Goal: Transaction & Acquisition: Purchase product/service

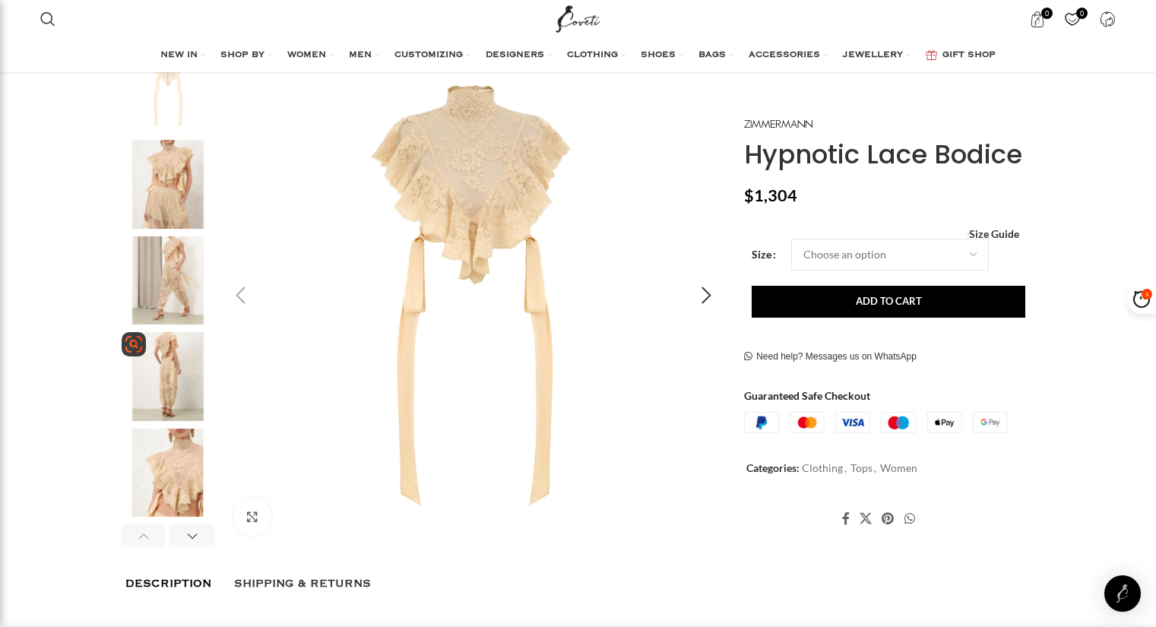
scroll to position [76, 0]
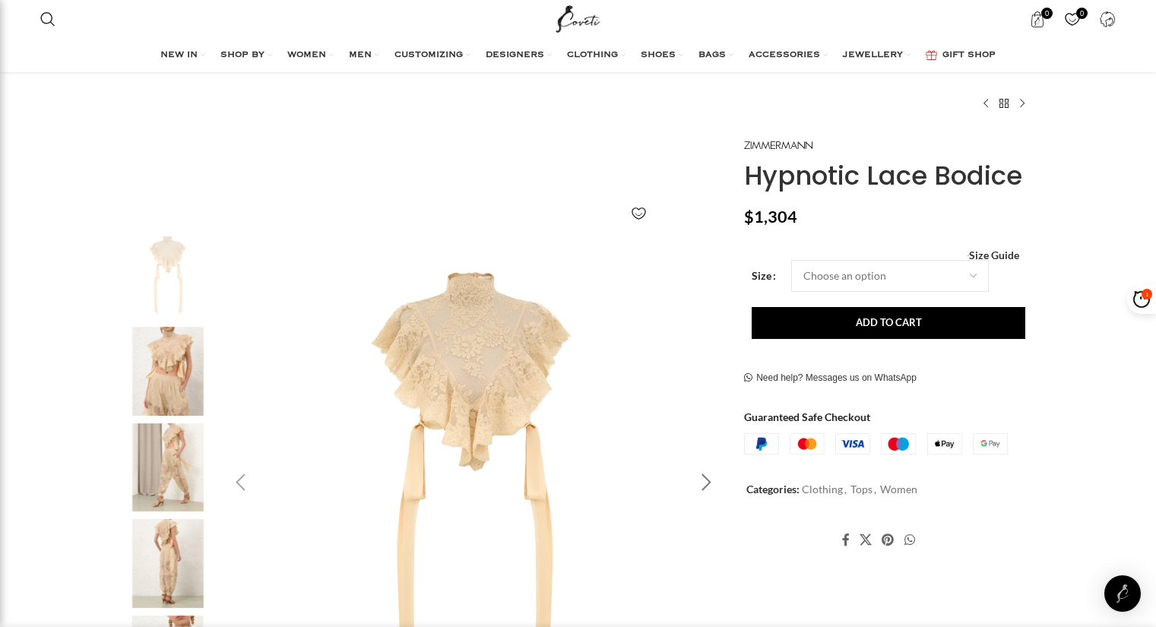
click at [711, 481] on div "Next slide" at bounding box center [706, 483] width 38 height 38
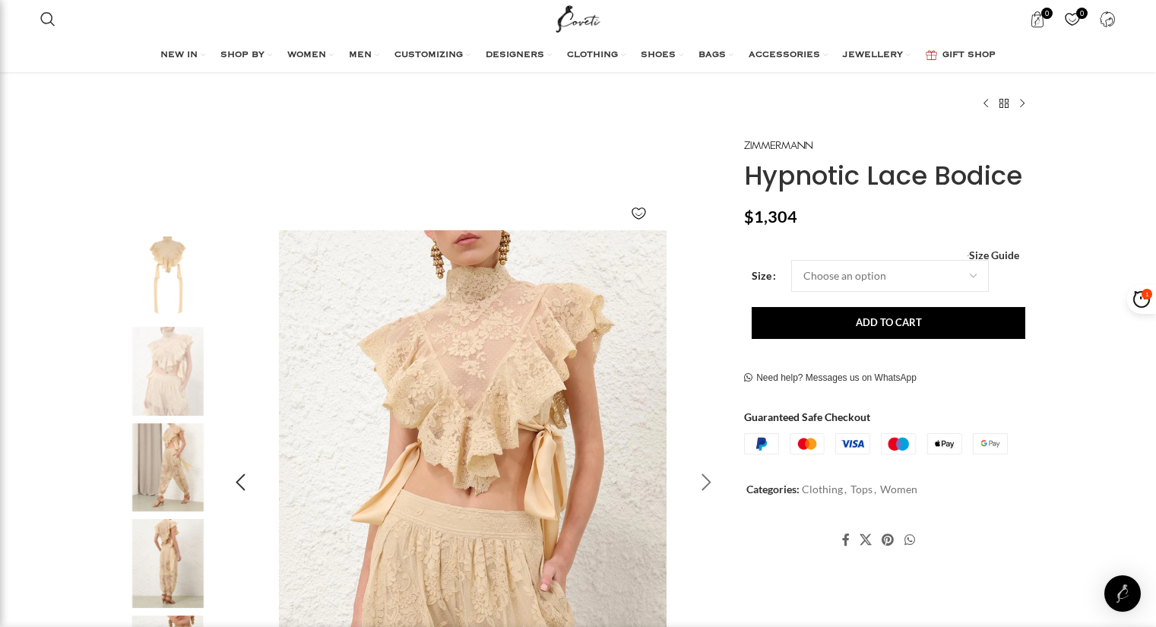
click at [711, 481] on div "Next slide" at bounding box center [706, 483] width 38 height 38
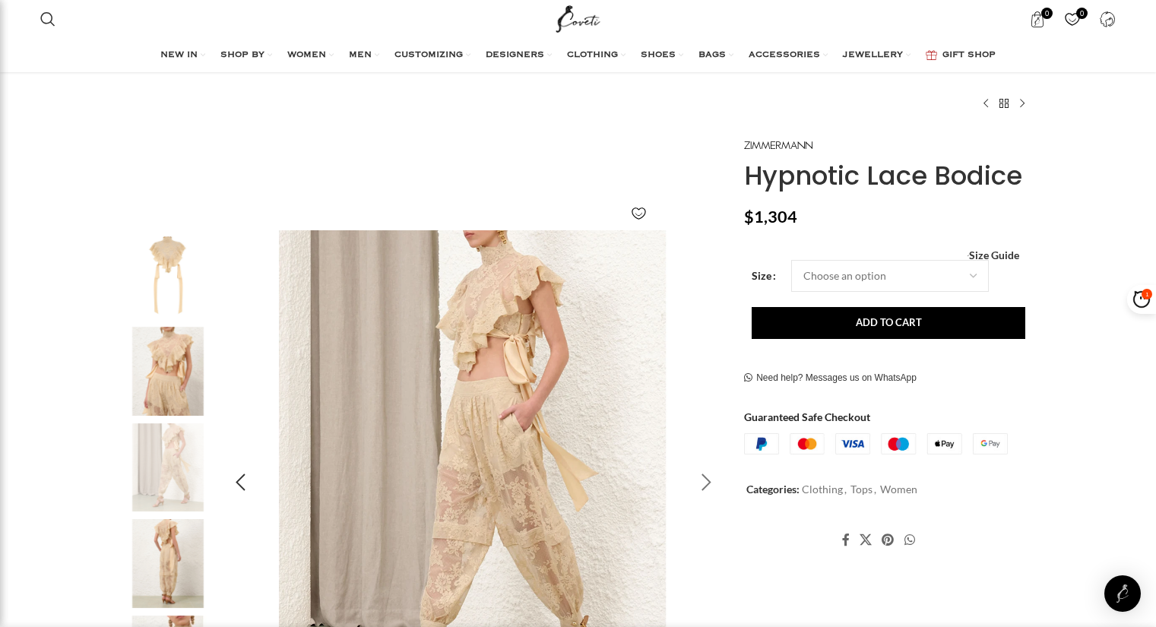
click at [711, 481] on div "Next slide" at bounding box center [706, 483] width 38 height 38
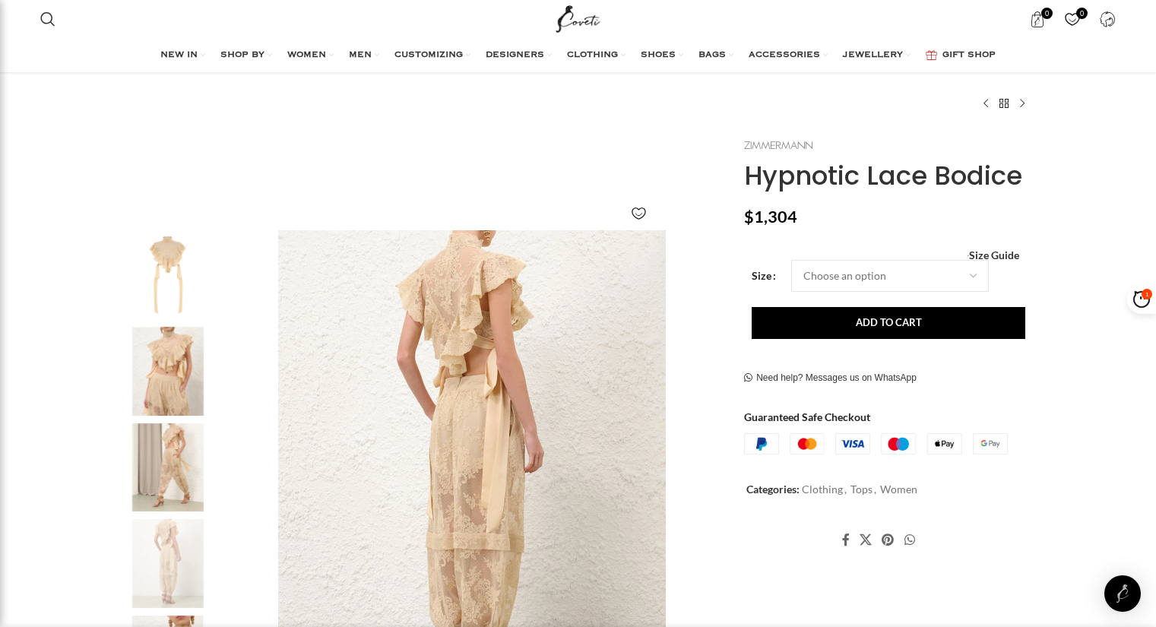
click at [782, 152] on link at bounding box center [778, 143] width 68 height 17
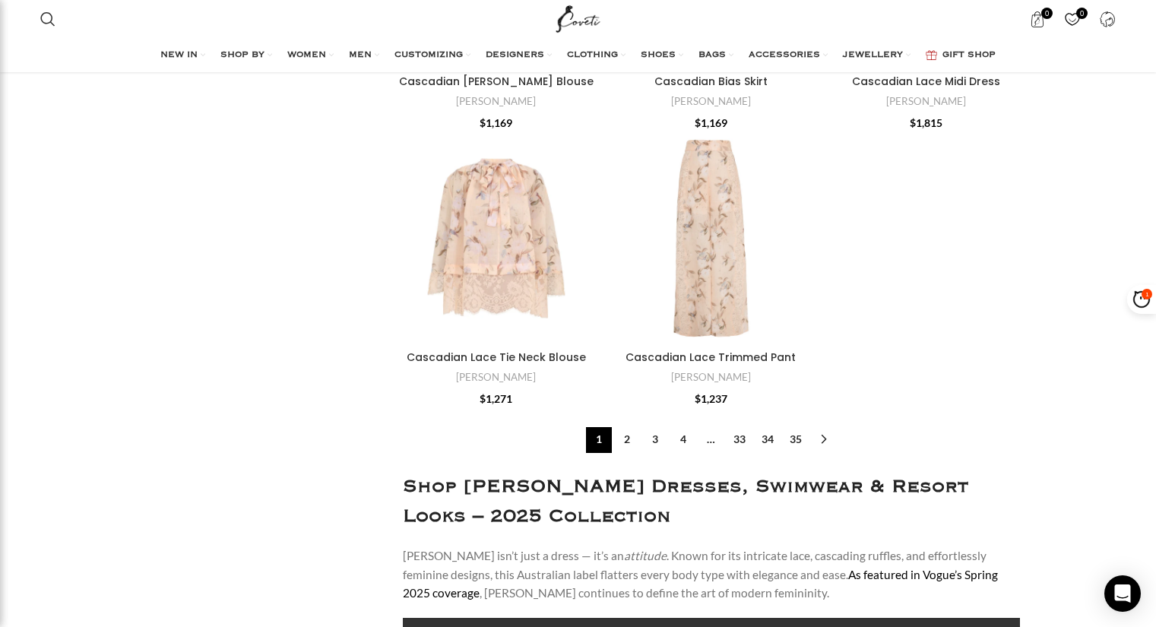
scroll to position [5094, 0]
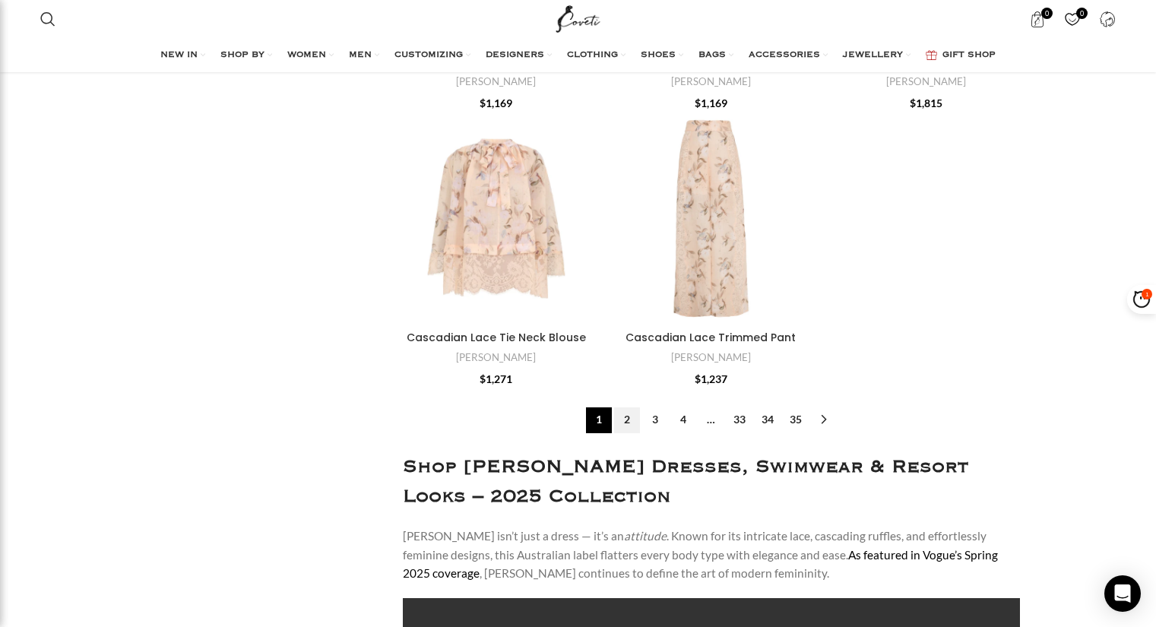
click at [619, 417] on link "2" at bounding box center [627, 420] width 26 height 26
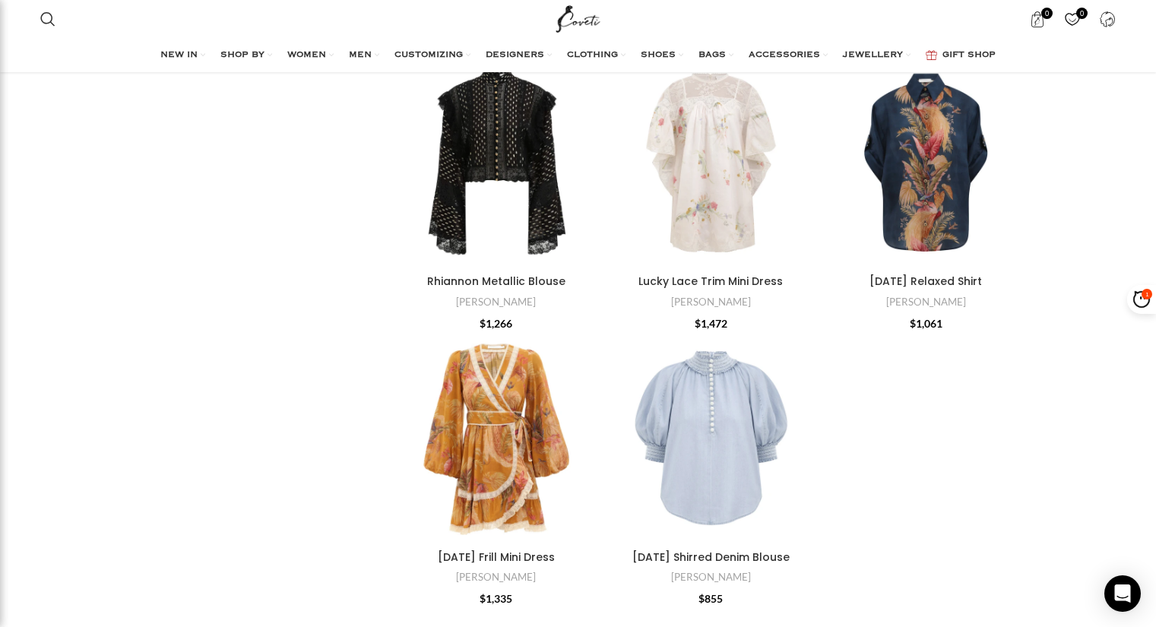
scroll to position [4486, 0]
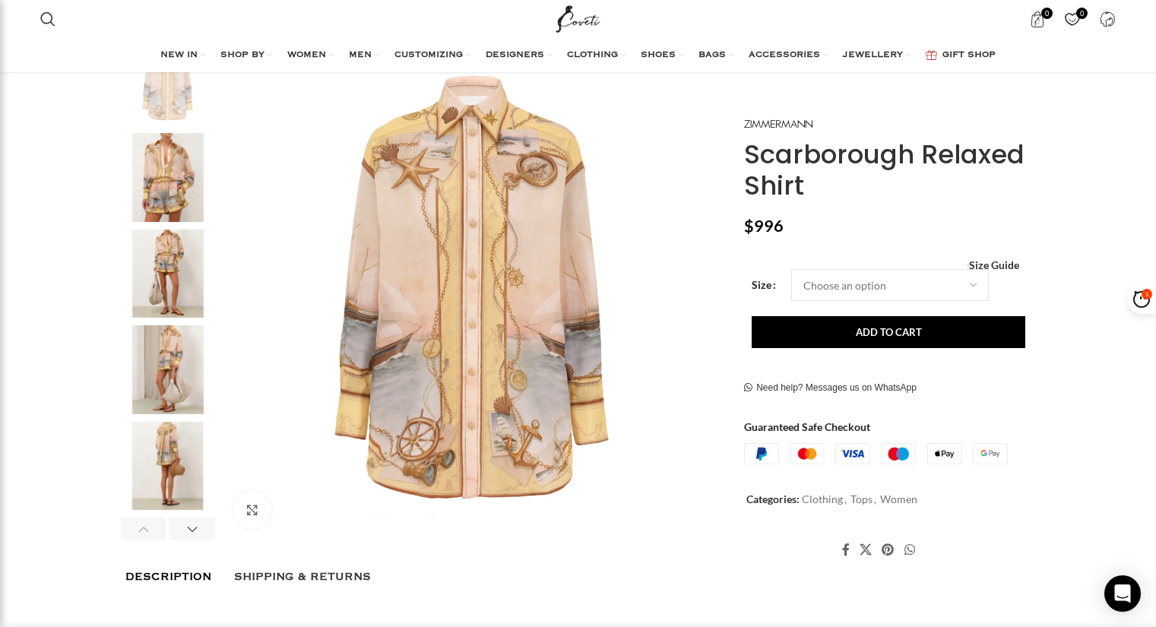
scroll to position [304, 0]
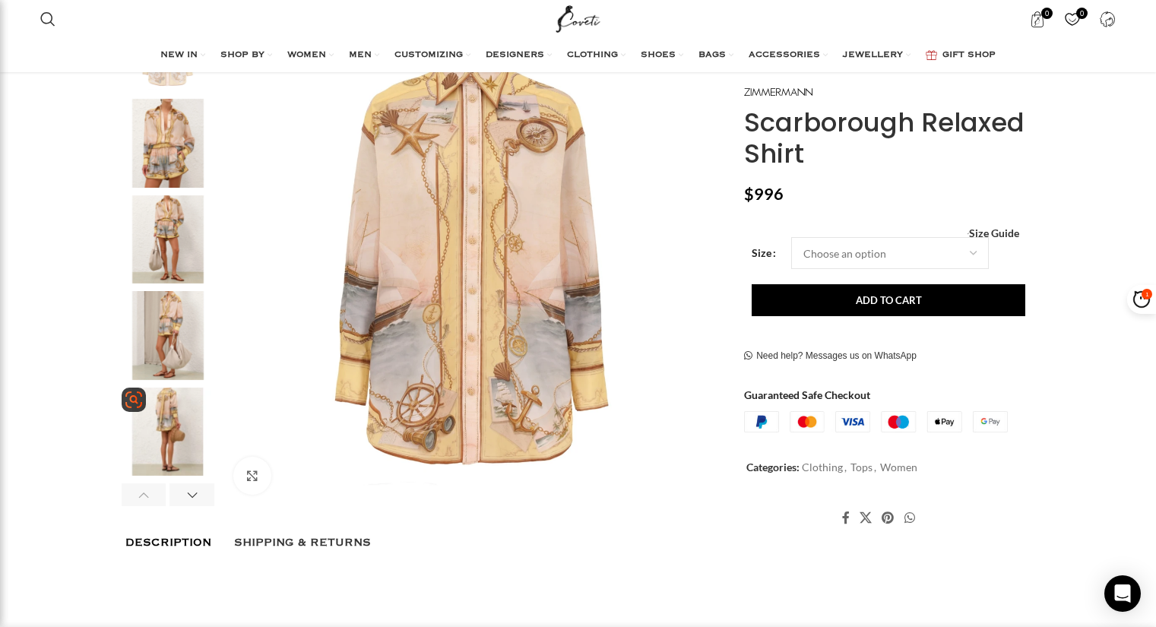
click at [170, 430] on img "5 / 8" at bounding box center [168, 432] width 93 height 89
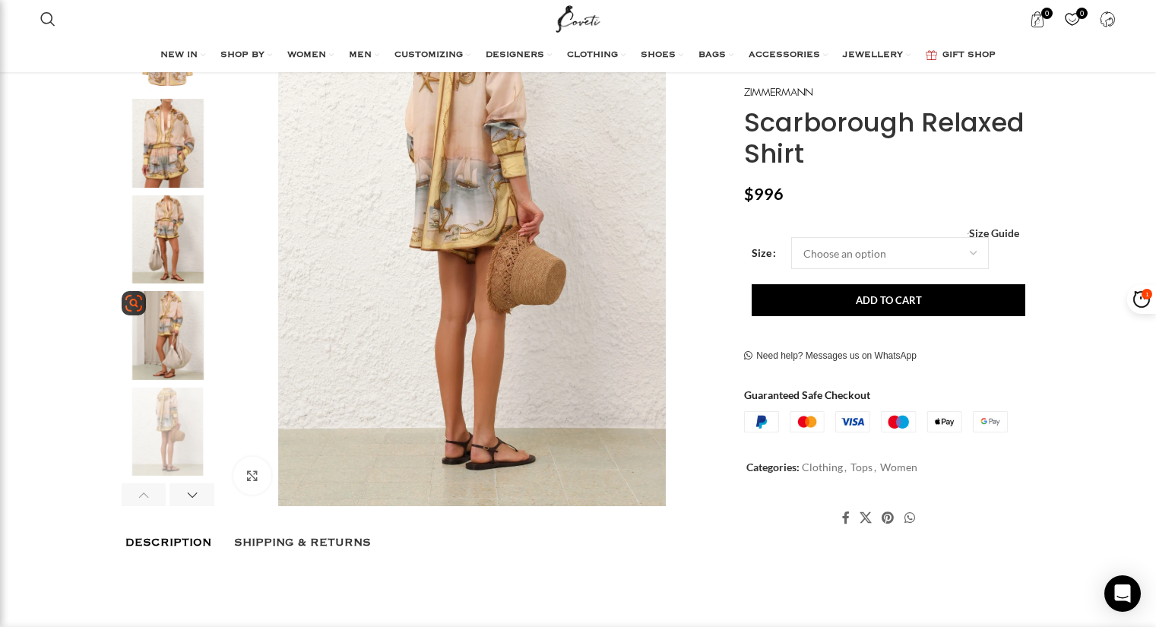
click at [176, 366] on img "4 / 8" at bounding box center [168, 335] width 93 height 89
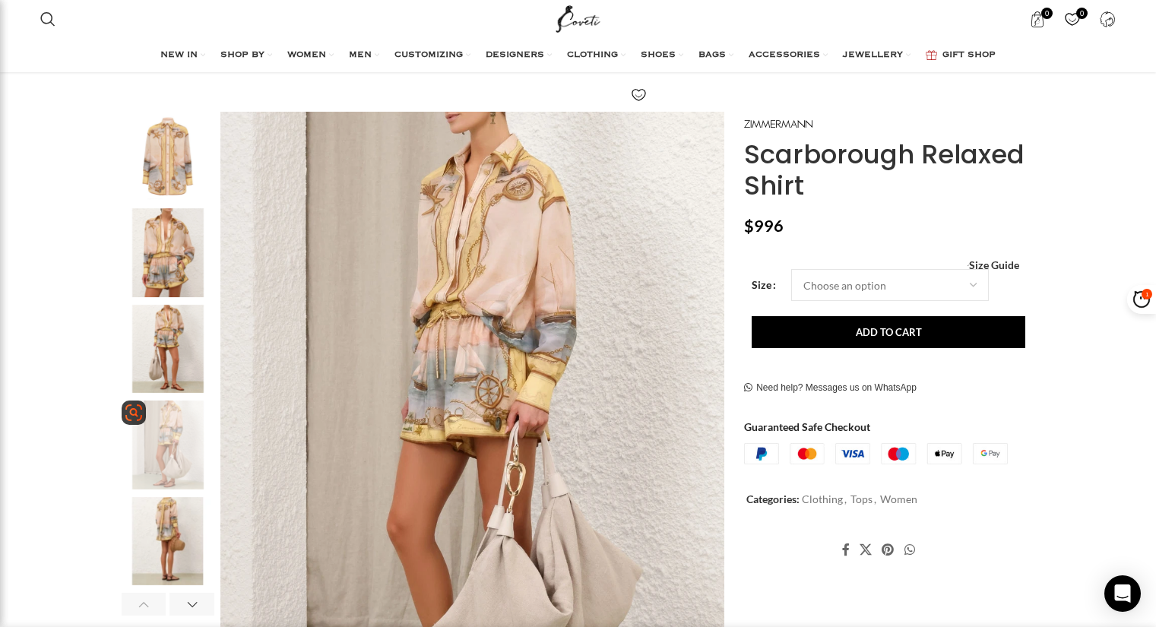
scroll to position [152, 0]
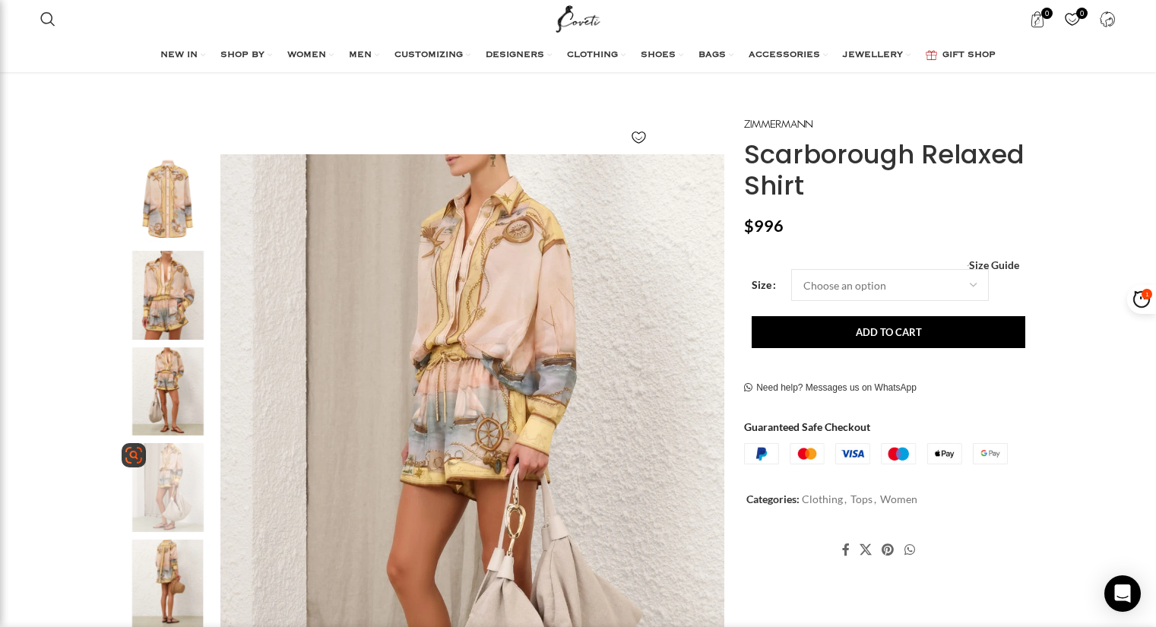
click at [176, 366] on img "3 / 8" at bounding box center [168, 391] width 93 height 89
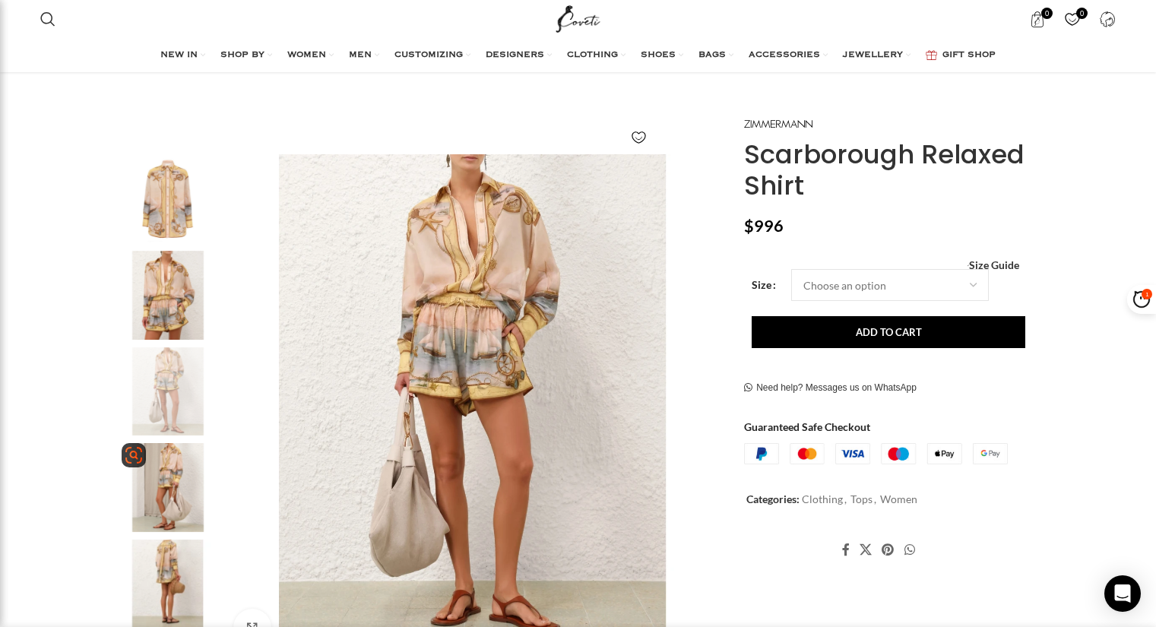
scroll to position [0, 320]
click at [180, 293] on img "2 / 8" at bounding box center [168, 295] width 93 height 89
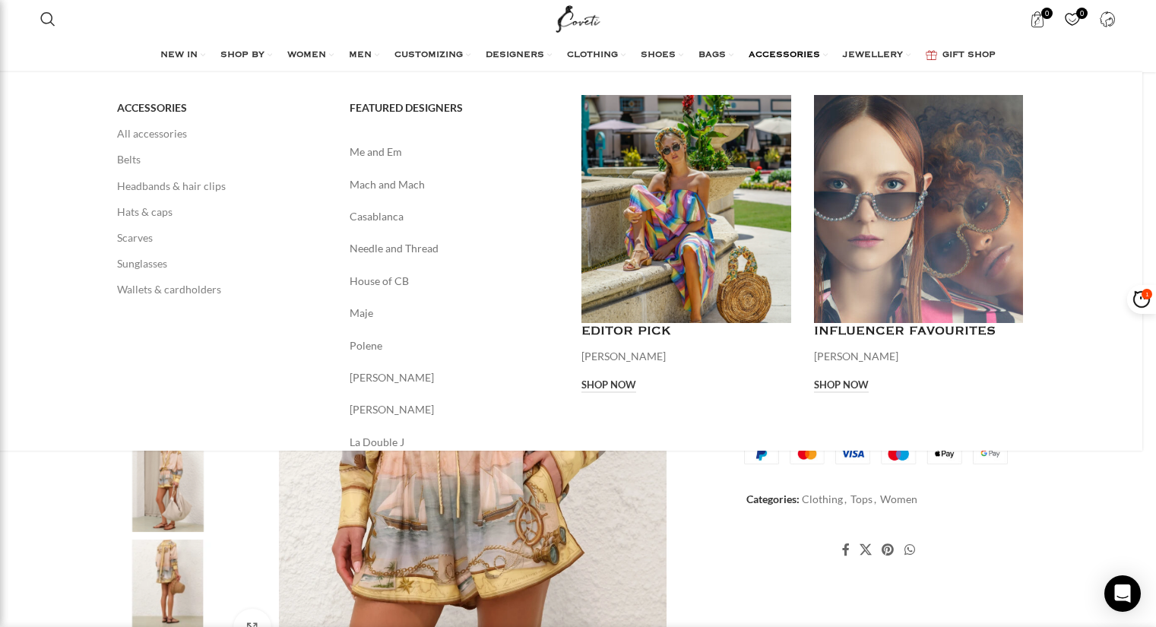
scroll to position [0, 480]
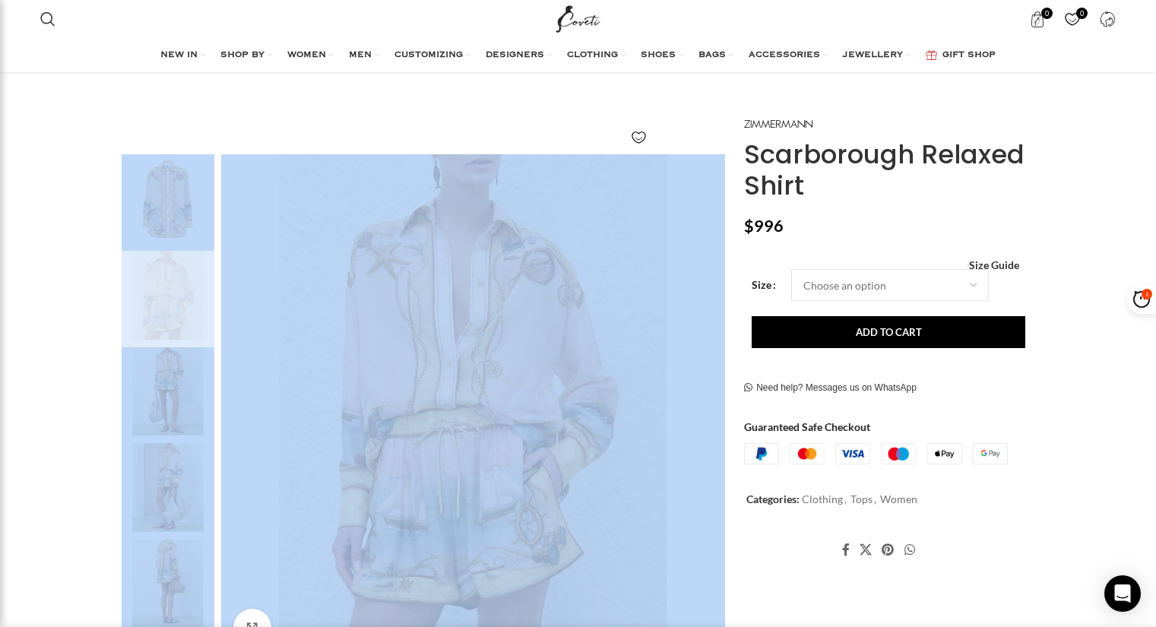
drag, startPoint x: 731, startPoint y: 114, endPoint x: 861, endPoint y: 224, distance: 170.0
click at [851, 135] on div "Add to wishlist Click to enlarge $" at bounding box center [578, 370] width 929 height 622
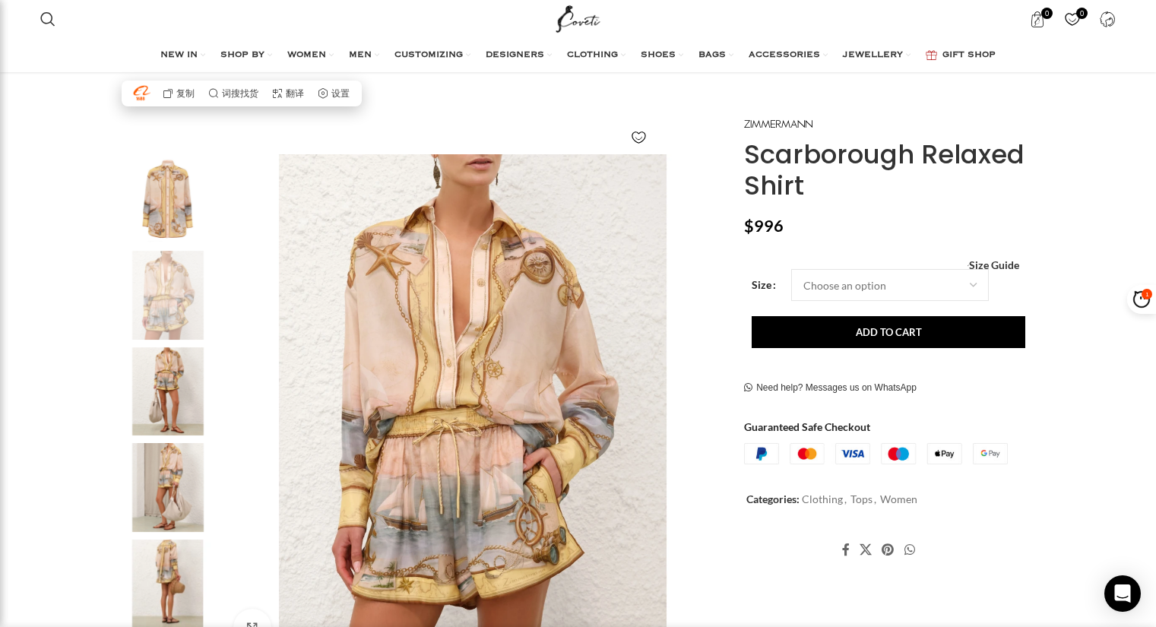
click at [861, 224] on p "$ 996" at bounding box center [887, 226] width 287 height 20
copy link
drag, startPoint x: 826, startPoint y: 124, endPoint x: 749, endPoint y: 117, distance: 77.8
click at [749, 117] on div at bounding box center [887, 122] width 287 height 17
